Goal: Ask a question

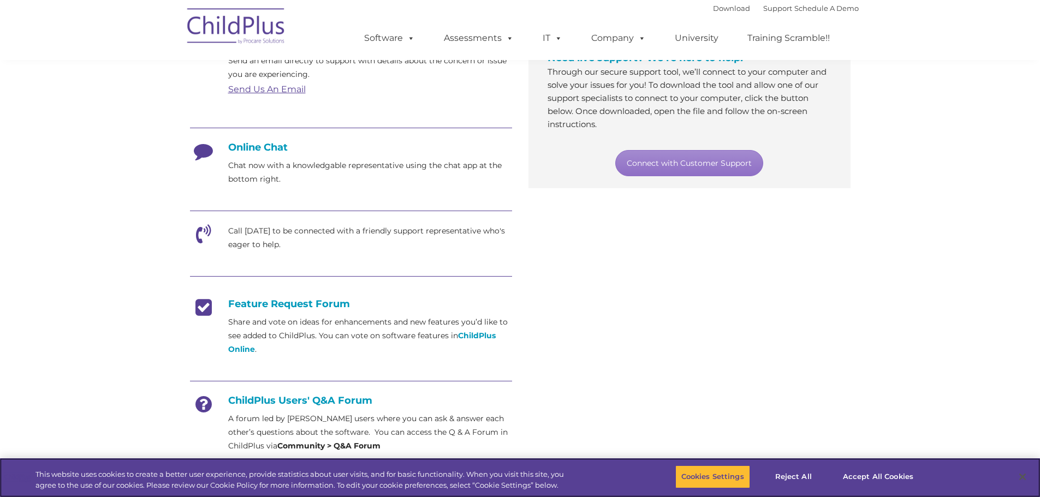
scroll to position [221, 0]
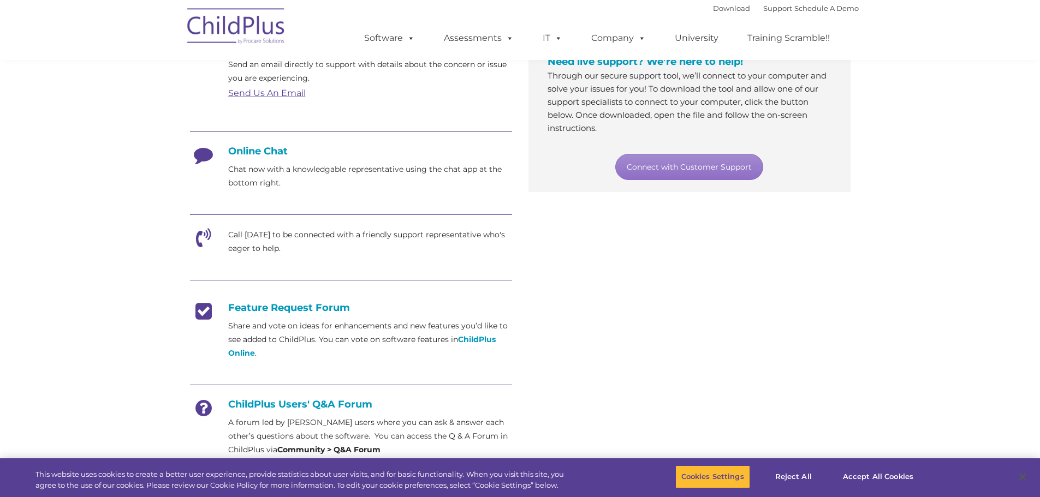
click at [263, 149] on h4 "Online Chat" at bounding box center [351, 151] width 322 height 12
click at [215, 159] on icon at bounding box center [203, 158] width 27 height 27
click at [201, 157] on icon at bounding box center [203, 158] width 27 height 27
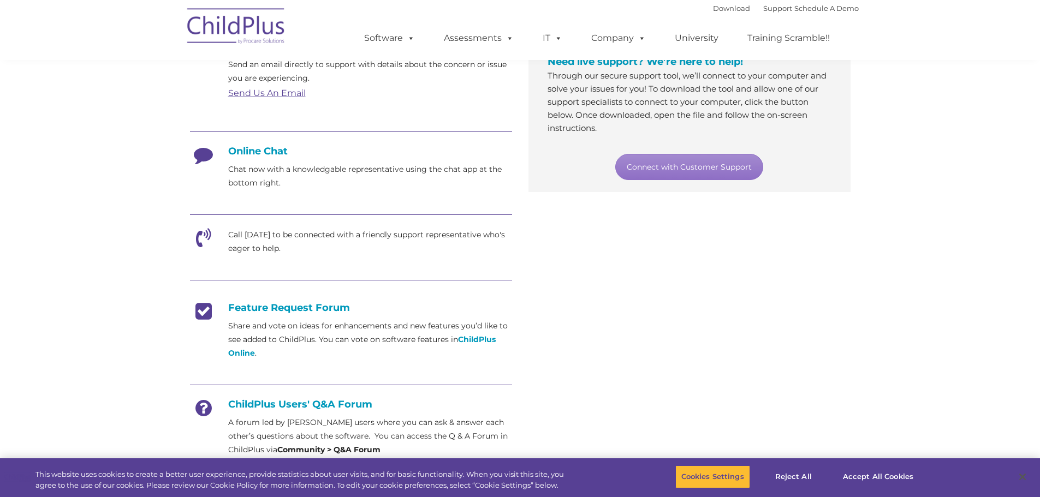
click at [271, 187] on p "Chat now with a knowledgable representative using the chat app at the bottom ri…" at bounding box center [370, 176] width 284 height 27
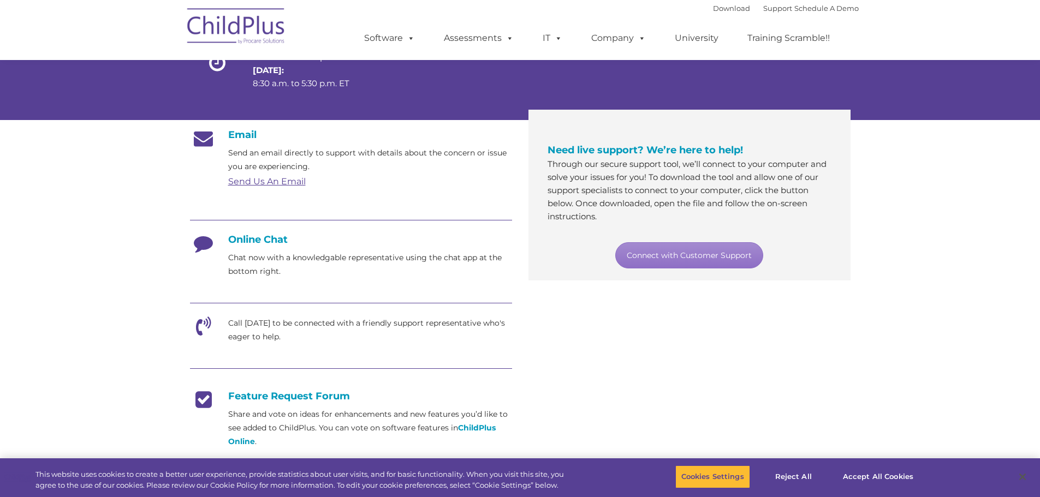
scroll to position [134, 0]
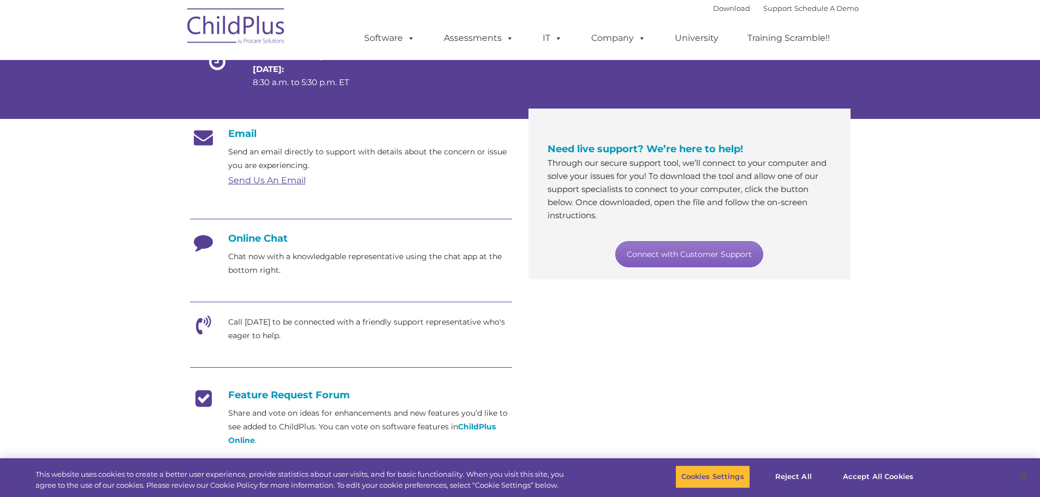
click at [661, 251] on link "Connect with Customer Support" at bounding box center [689, 254] width 148 height 26
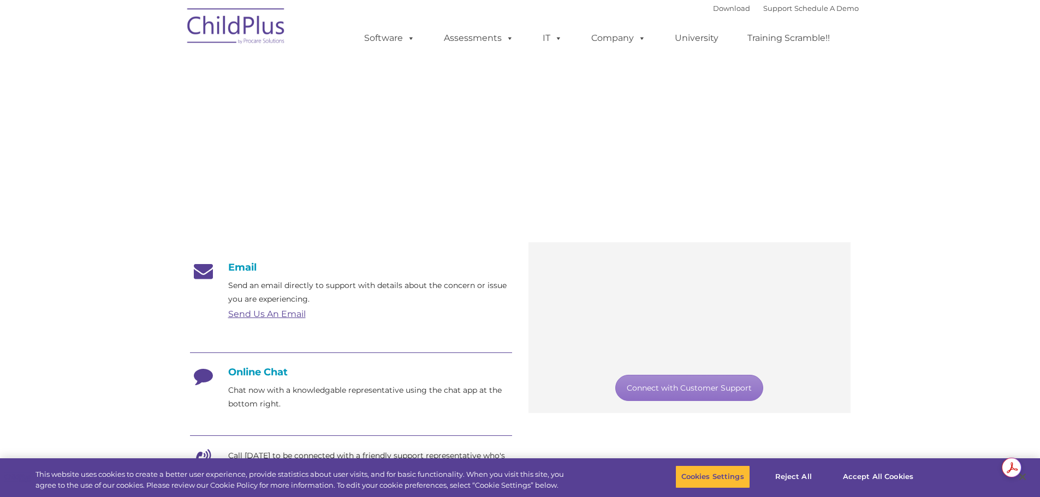
scroll to position [135, 0]
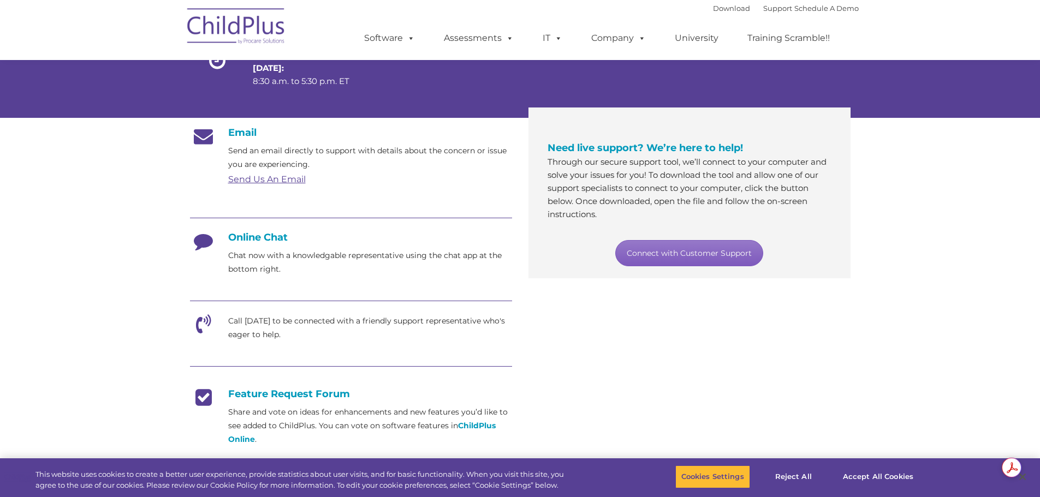
click at [644, 258] on link "Connect with Customer Support" at bounding box center [689, 253] width 148 height 26
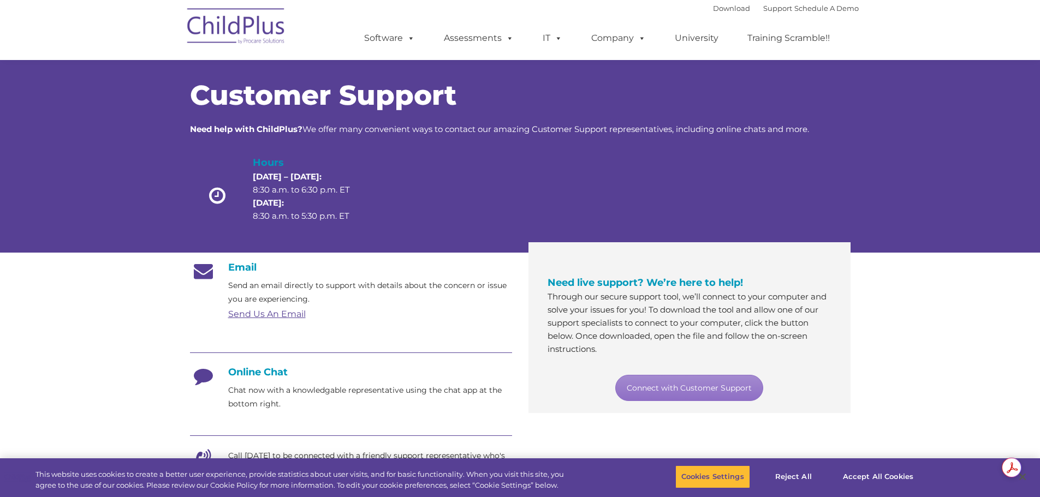
scroll to position [135, 0]
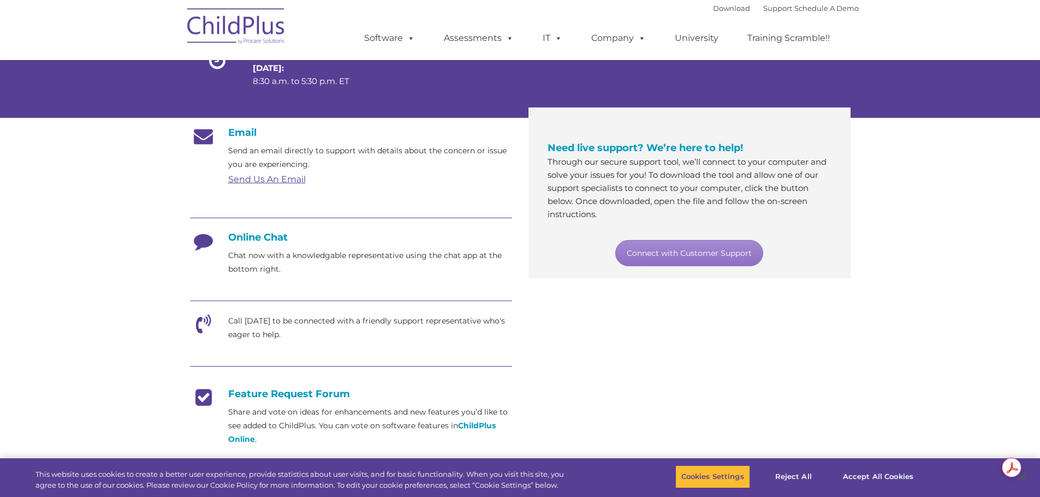
click at [301, 390] on h4 "Feature Request Forum" at bounding box center [351, 394] width 322 height 12
click at [293, 395] on h4 "Feature Request Forum" at bounding box center [351, 394] width 322 height 12
click at [478, 425] on strong "ChildPlus Online" at bounding box center [362, 432] width 268 height 23
click at [477, 423] on strong "ChildPlus Online" at bounding box center [362, 432] width 268 height 23
